Goal: Task Accomplishment & Management: Manage account settings

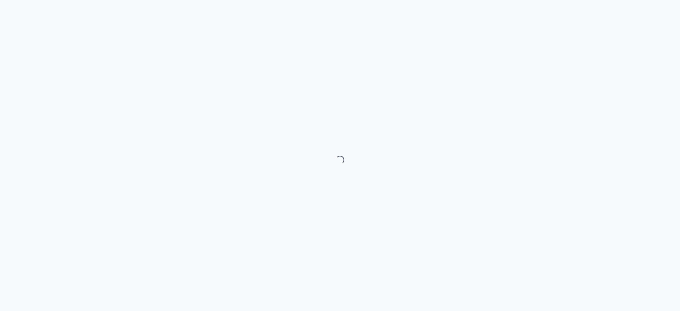
select select "month"
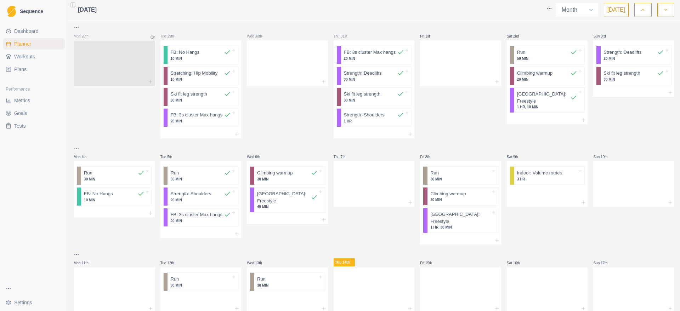
click at [76, 62] on div at bounding box center [114, 61] width 81 height 31
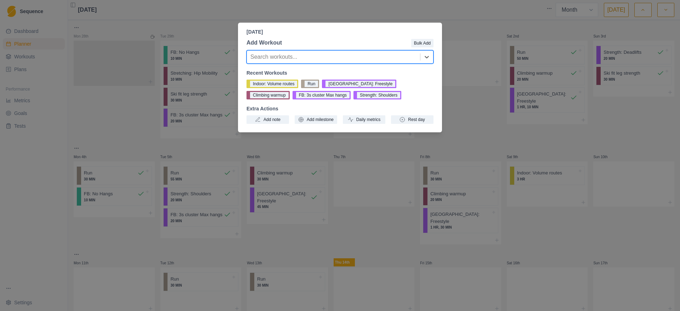
click at [115, 111] on div "[DATE] Add Workout Bulk Add option , selected. Select is focused ,type to refin…" at bounding box center [340, 155] width 680 height 311
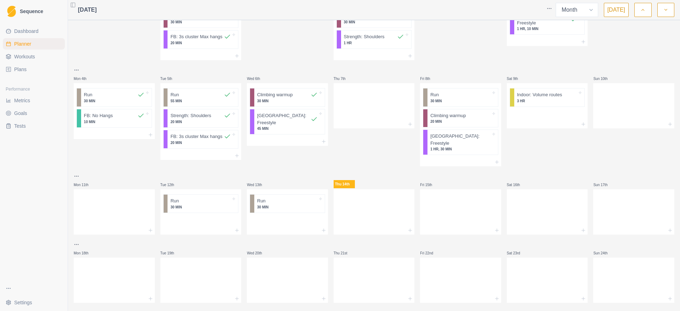
scroll to position [77, 0]
click at [275, 127] on html "Sequence Dashboard Planner Workouts Plans Performance Metrics Goals Tests Setti…" at bounding box center [340, 155] width 680 height 311
click at [272, 127] on p "[GEOGRAPHIC_DATA]: Freestyle" at bounding box center [283, 121] width 53 height 14
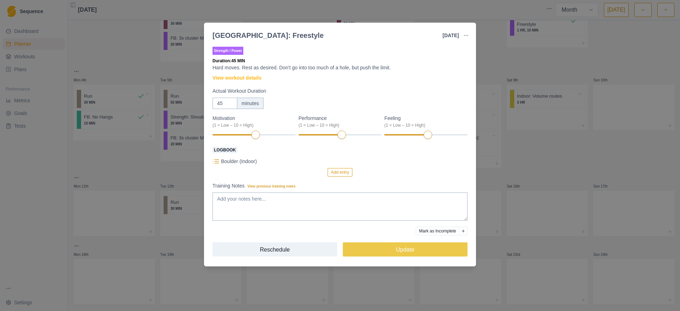
click at [517, 176] on div "Boulder: Freestyle [DATE] Link To Goal View Workout Metrics Edit Original Worko…" at bounding box center [340, 155] width 680 height 311
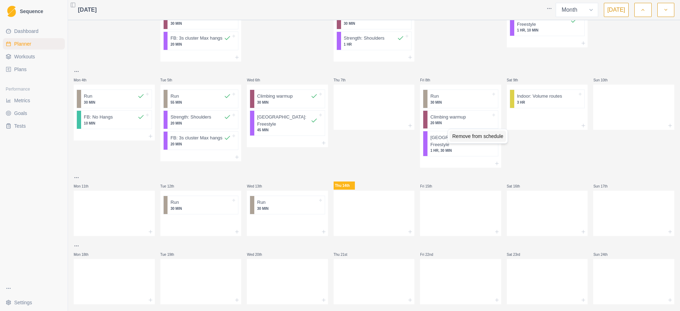
click at [457, 141] on div "Remove from schedule" at bounding box center [477, 136] width 57 height 11
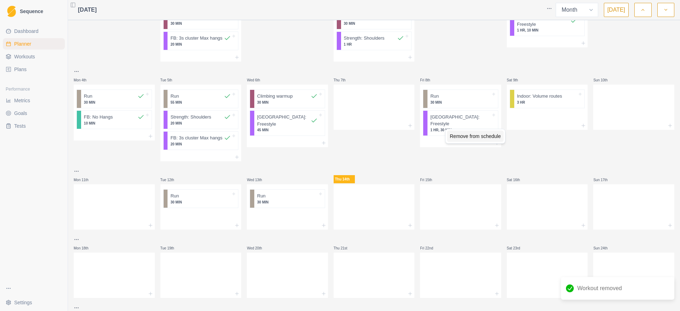
click at [457, 138] on div "Remove from schedule" at bounding box center [475, 136] width 57 height 11
click at [440, 105] on p "30 MIN" at bounding box center [460, 102] width 61 height 5
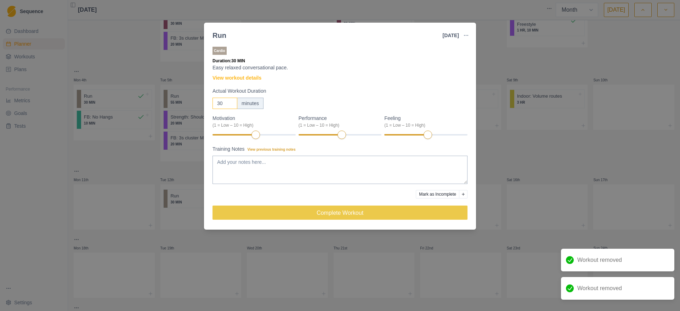
drag, startPoint x: 226, startPoint y: 104, endPoint x: 188, endPoint y: 104, distance: 37.9
click at [188, 104] on div "Run [DATE] Link To Goal View Workout Metrics Edit Original Workout Reschedule W…" at bounding box center [340, 155] width 680 height 311
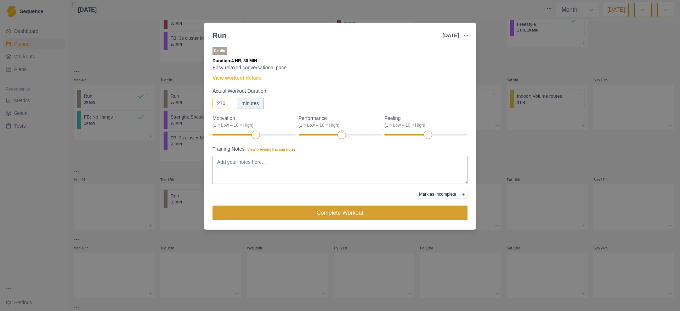
type input "270"
click at [323, 211] on button "Complete Workout" at bounding box center [339, 213] width 255 height 14
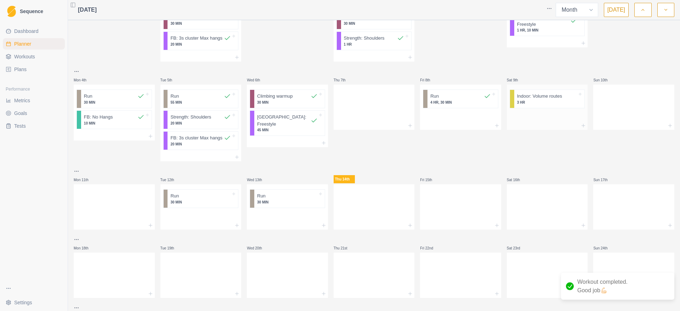
click at [525, 100] on p "Indoor: Volume routes" at bounding box center [539, 96] width 45 height 7
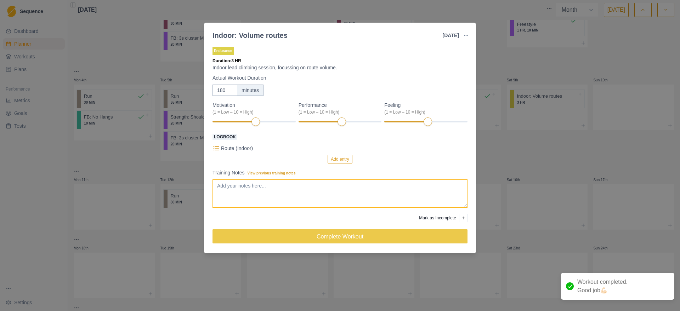
click at [278, 186] on textarea "Training Notes View previous training notes" at bounding box center [339, 194] width 255 height 28
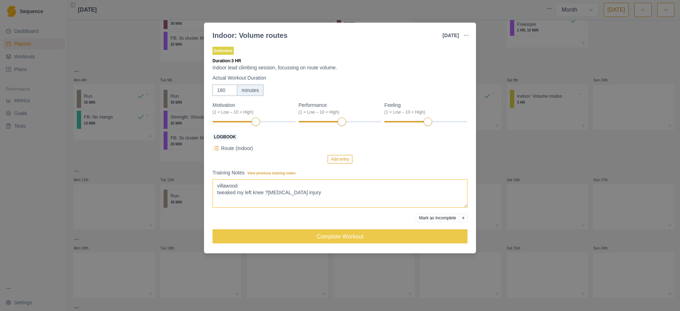
type textarea "villawood tweaked my left knee ?[MEDICAL_DATA] injury"
click at [341, 160] on button "Add entry" at bounding box center [340, 159] width 24 height 8
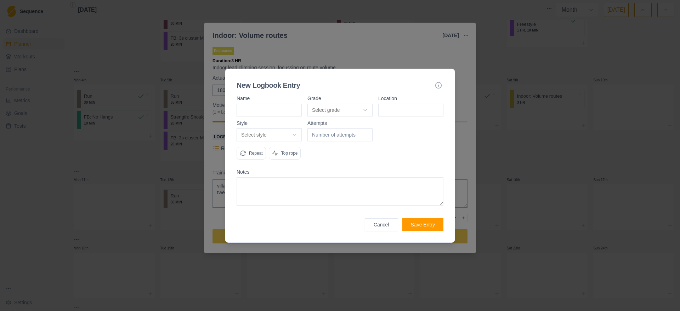
click at [405, 104] on input at bounding box center [410, 110] width 65 height 13
click at [366, 107] on body "Sequence Dashboard Planner Workouts Plans Performance Metrics Goals Tests Setti…" at bounding box center [340, 155] width 680 height 311
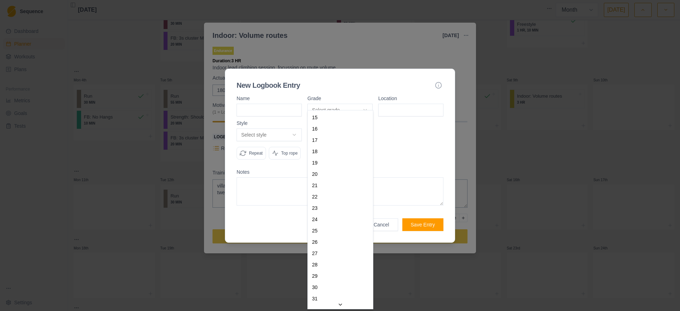
click at [408, 120] on body "Sequence Dashboard Planner Workouts Plans Performance Metrics Goals Tests Setti…" at bounding box center [340, 155] width 680 height 311
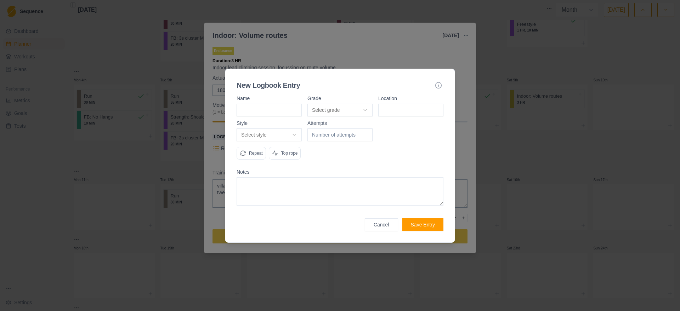
click at [288, 129] on body "Sequence Dashboard Planner Workouts Plans Performance Metrics Goals Tests Setti…" at bounding box center [340, 155] width 680 height 311
click at [332, 143] on body "Sequence Dashboard Planner Workouts Plans Performance Metrics Goals Tests Setti…" at bounding box center [340, 155] width 680 height 311
click at [380, 231] on button "Cancel" at bounding box center [381, 224] width 33 height 13
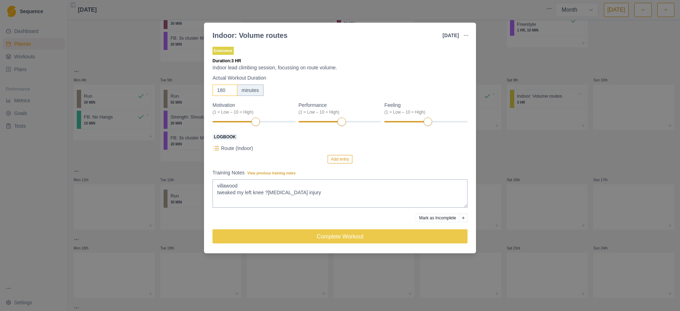
click at [220, 94] on input "180" at bounding box center [224, 90] width 25 height 11
click at [221, 92] on input "180" at bounding box center [224, 90] width 25 height 11
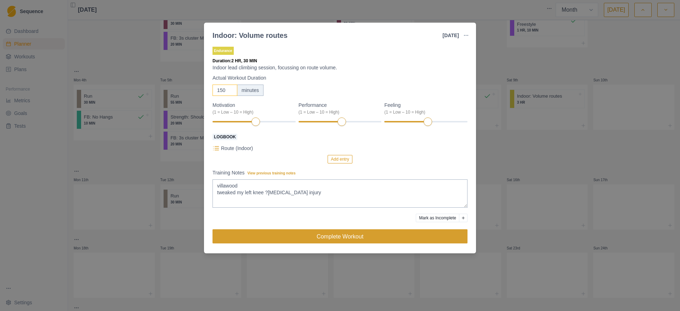
type input "150"
click at [340, 241] on button "Complete Workout" at bounding box center [339, 236] width 255 height 14
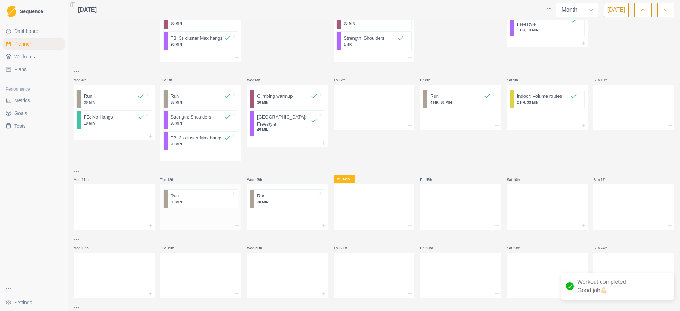
click at [195, 200] on div at bounding box center [205, 196] width 52 height 7
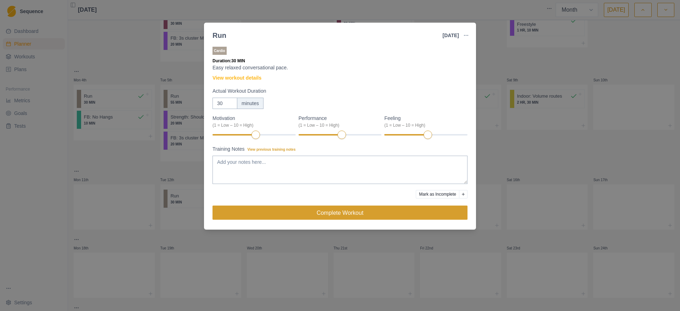
click at [307, 214] on button "Complete Workout" at bounding box center [339, 213] width 255 height 14
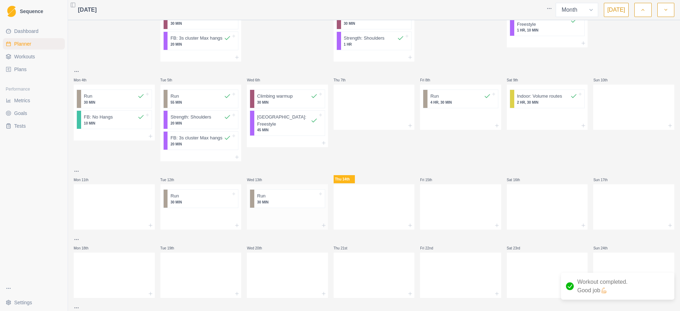
click at [266, 205] on p "30 MIN" at bounding box center [287, 202] width 61 height 5
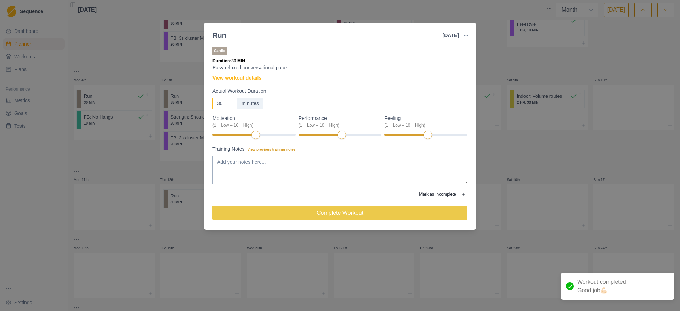
drag, startPoint x: 223, startPoint y: 106, endPoint x: 201, endPoint y: 106, distance: 22.7
click at [201, 106] on div "Run [DATE] Link To Goal View Workout Metrics Edit Original Workout Reschedule W…" at bounding box center [340, 155] width 680 height 311
type input "6"
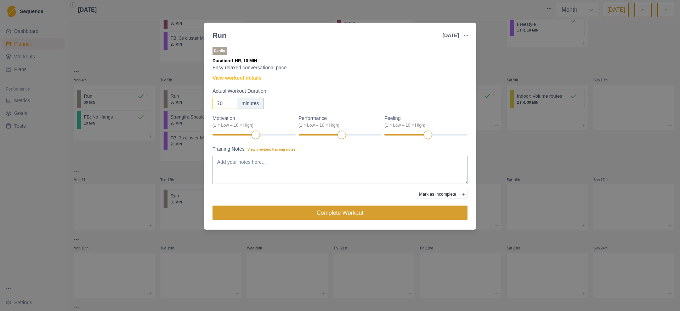
type input "70"
click at [330, 217] on button "Complete Workout" at bounding box center [339, 213] width 255 height 14
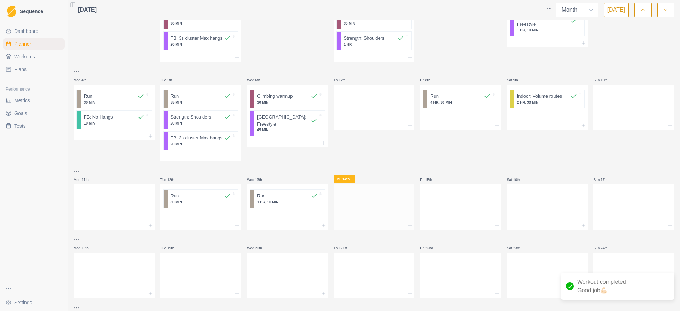
click at [380, 220] on div at bounding box center [374, 205] width 81 height 31
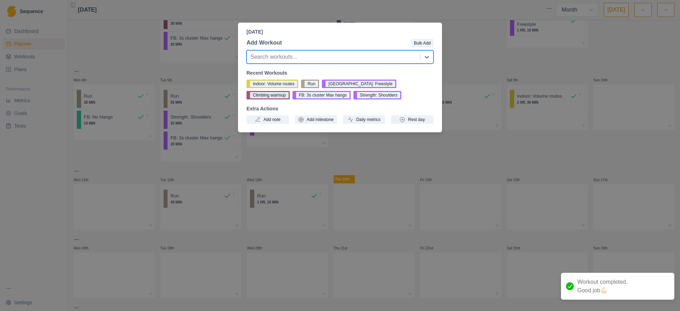
click at [290, 91] on button "Climbing warmup" at bounding box center [267, 95] width 43 height 8
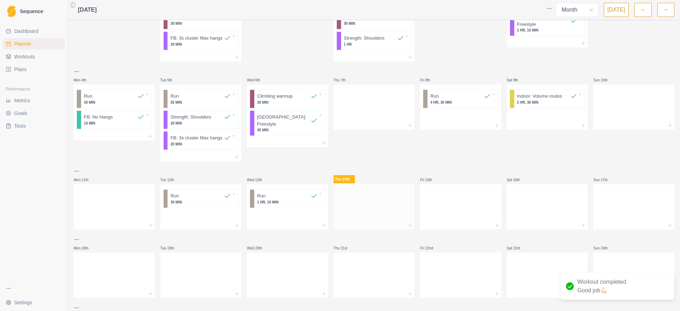
click at [383, 230] on div at bounding box center [374, 225] width 81 height 8
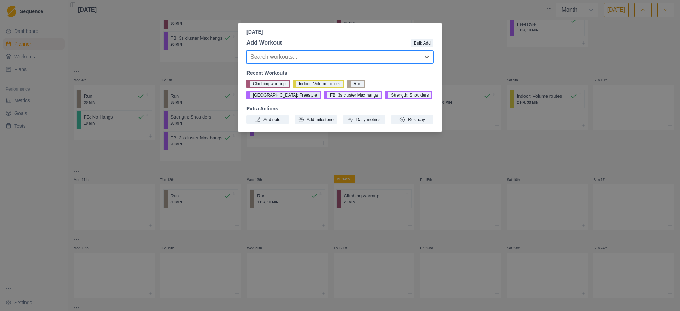
click at [321, 91] on button "[GEOGRAPHIC_DATA]: Freestyle" at bounding box center [283, 95] width 74 height 8
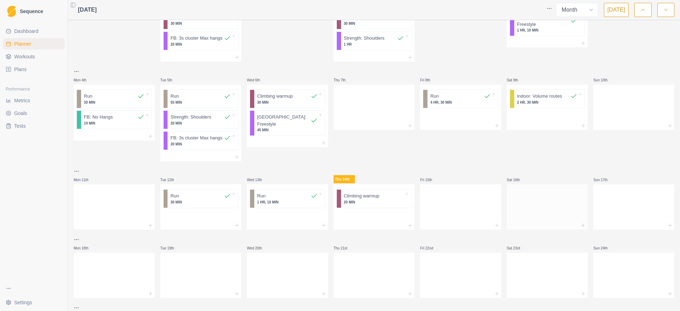
click at [540, 221] on div at bounding box center [547, 205] width 81 height 31
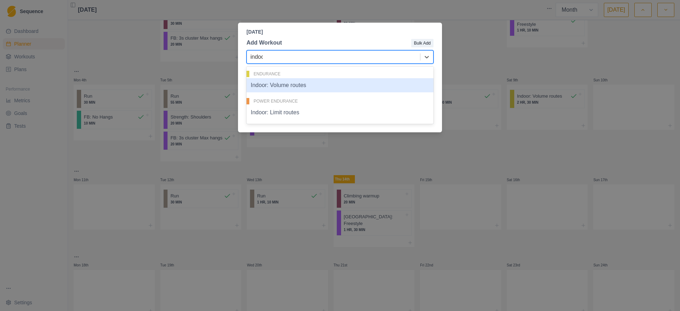
type input "indoor"
click at [334, 84] on div "Indoor: Volume routes" at bounding box center [339, 85] width 187 height 14
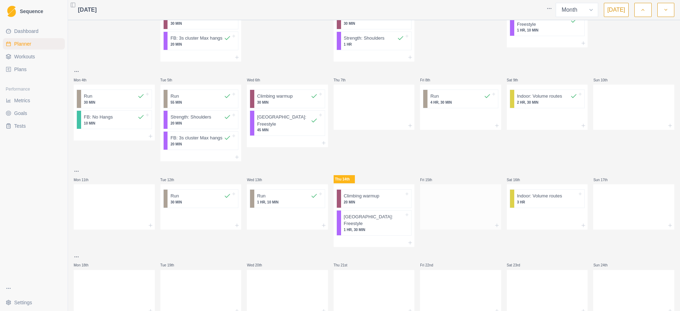
click at [474, 209] on div at bounding box center [460, 205] width 81 height 31
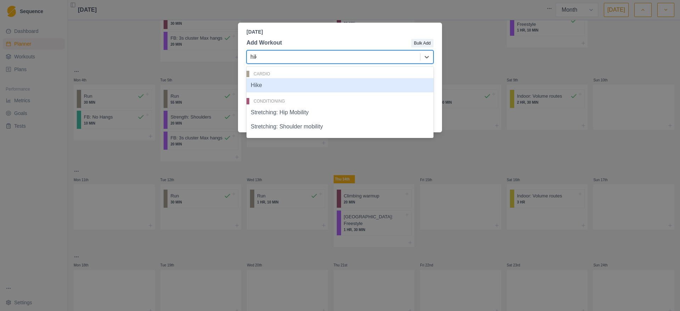
type input "hike"
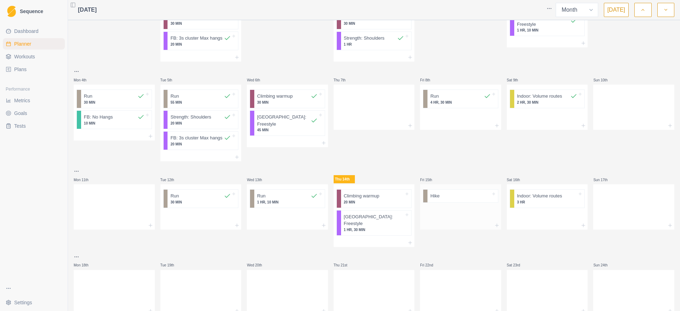
click at [461, 222] on div at bounding box center [460, 214] width 81 height 16
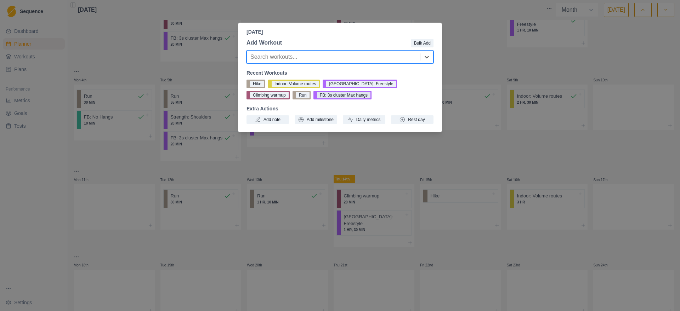
click at [313, 98] on button "FB: 3s cluster Max hangs" at bounding box center [342, 95] width 58 height 8
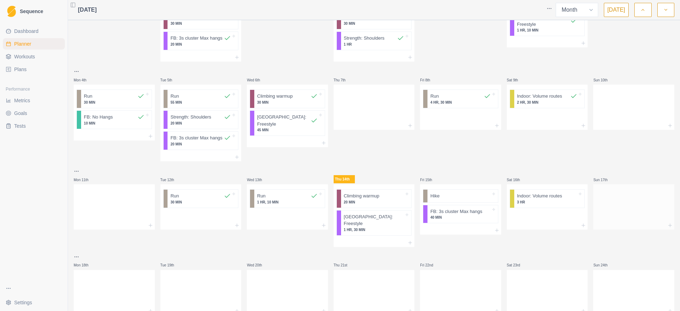
click at [614, 221] on div at bounding box center [633, 205] width 81 height 31
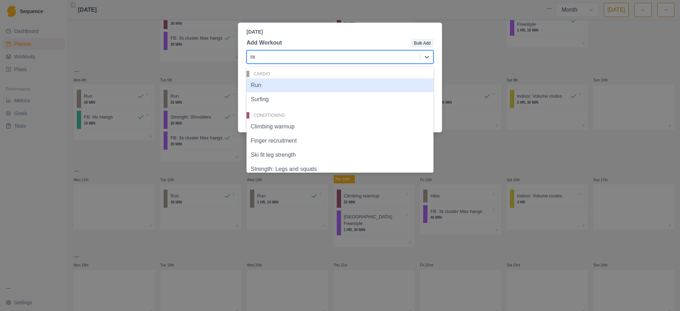
type input "no"
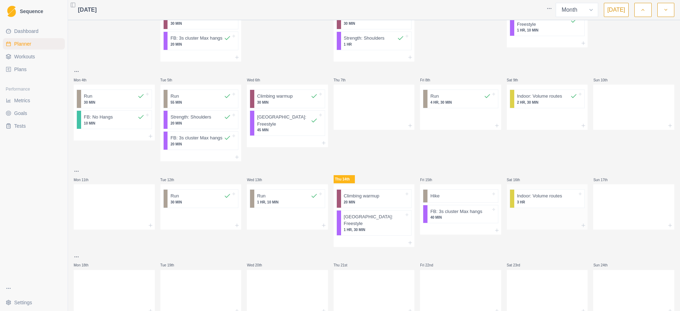
click at [544, 222] on div at bounding box center [547, 216] width 81 height 11
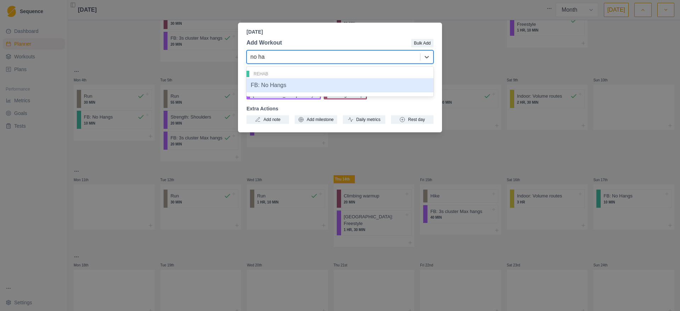
type input "no han"
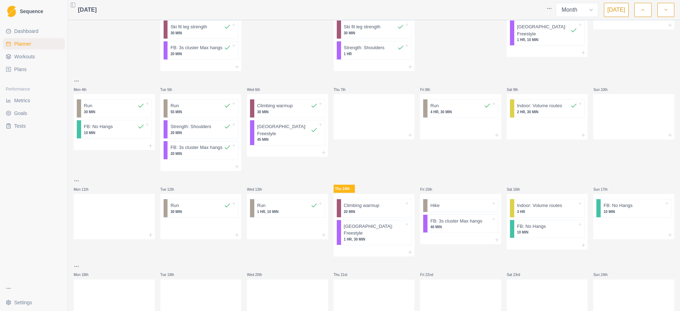
scroll to position [84, 0]
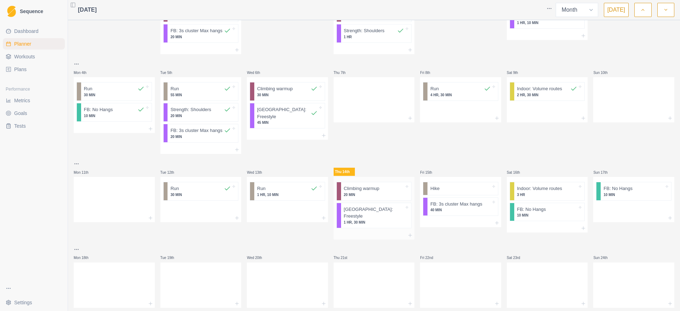
click at [393, 240] on div at bounding box center [374, 235] width 81 height 8
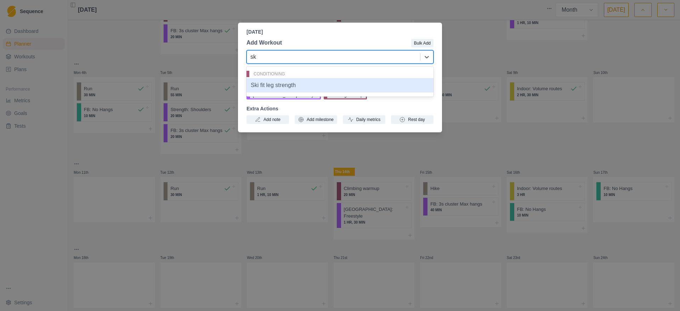
type input "ski"
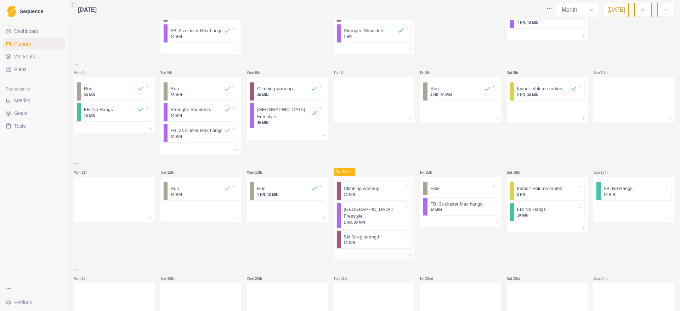
click at [364, 258] on div at bounding box center [374, 256] width 81 height 8
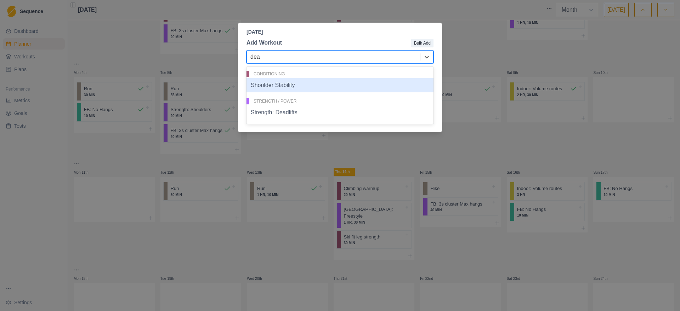
type input "dead"
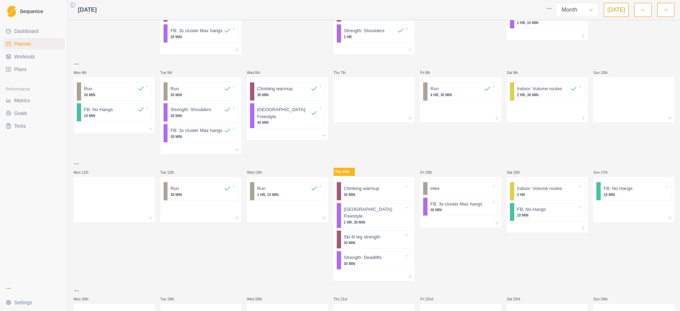
click at [374, 154] on div "Thu 7th" at bounding box center [374, 107] width 81 height 94
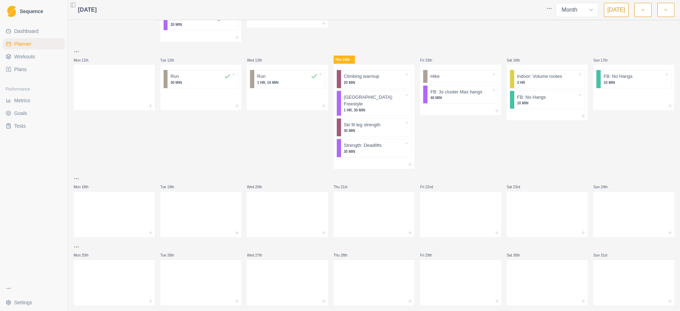
scroll to position [197, 0]
click at [282, 142] on div "Wed 13th Run 1 HR, 10 MIN" at bounding box center [287, 107] width 81 height 121
click at [494, 149] on div "Fri 15th Hike FB: 3s cluster Max hangs 40 MIN" at bounding box center [460, 107] width 81 height 121
